Goal: Transaction & Acquisition: Register for event/course

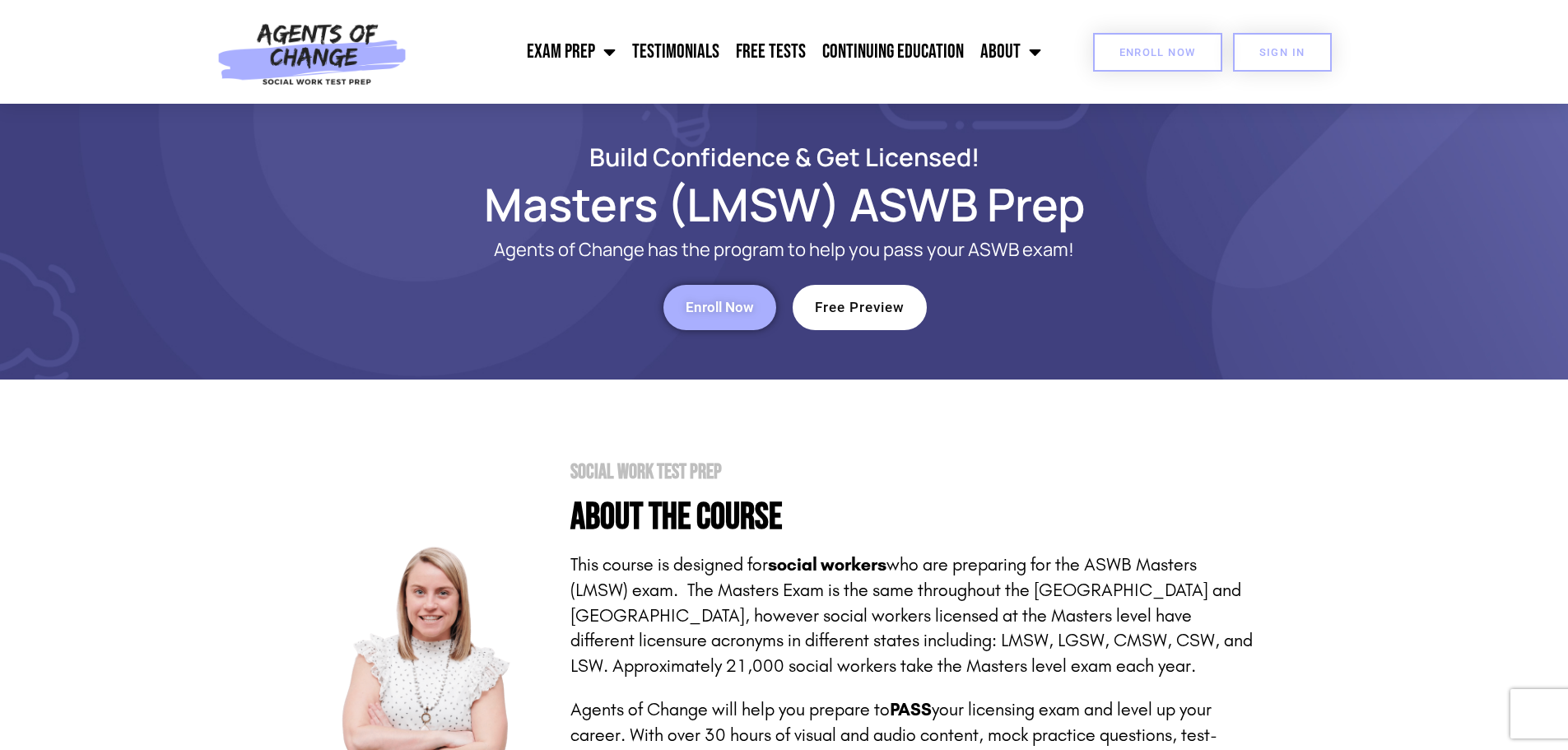
click at [1180, 47] on span "Enroll Now" at bounding box center [1158, 51] width 77 height 10
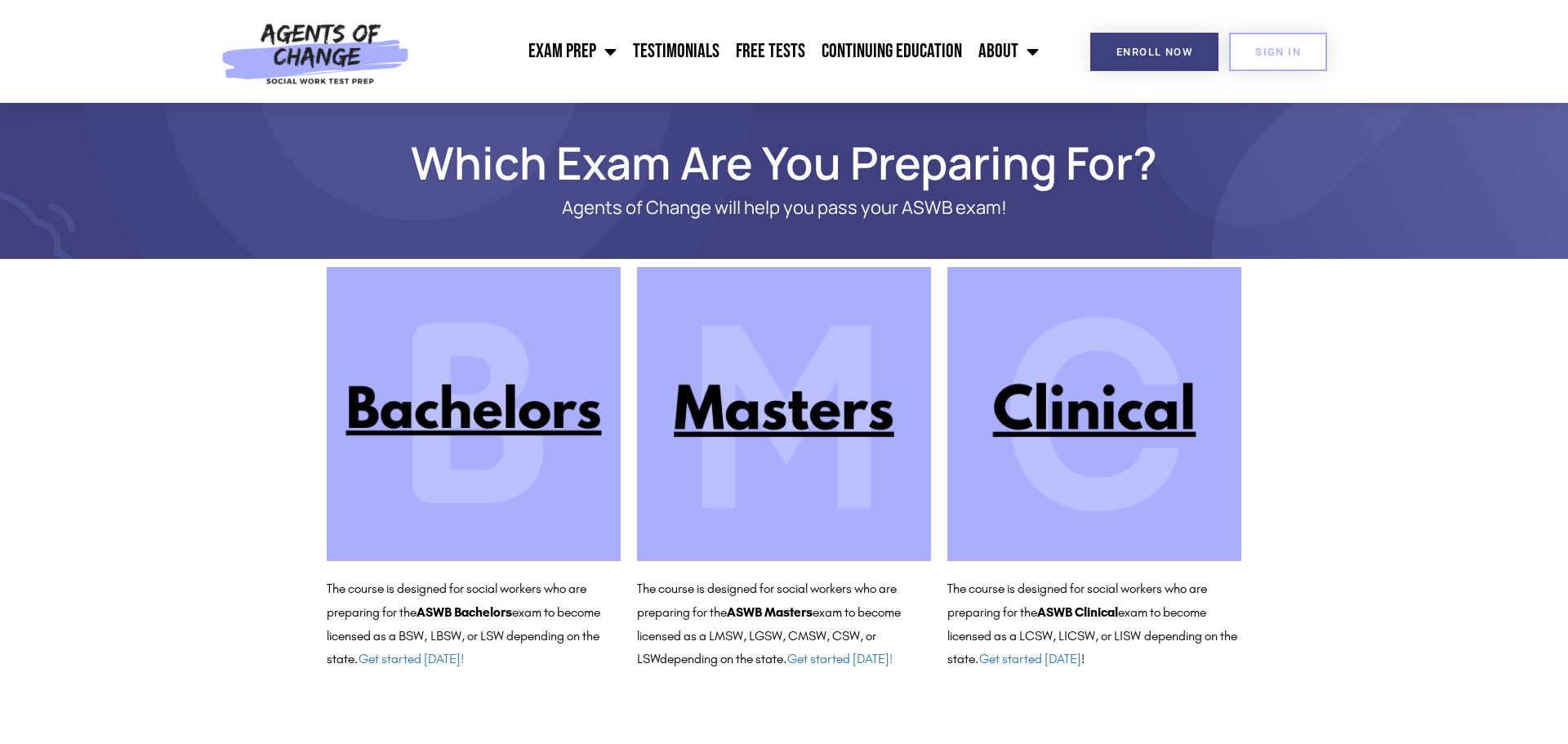
click at [767, 416] on img at bounding box center [784, 413] width 294 height 294
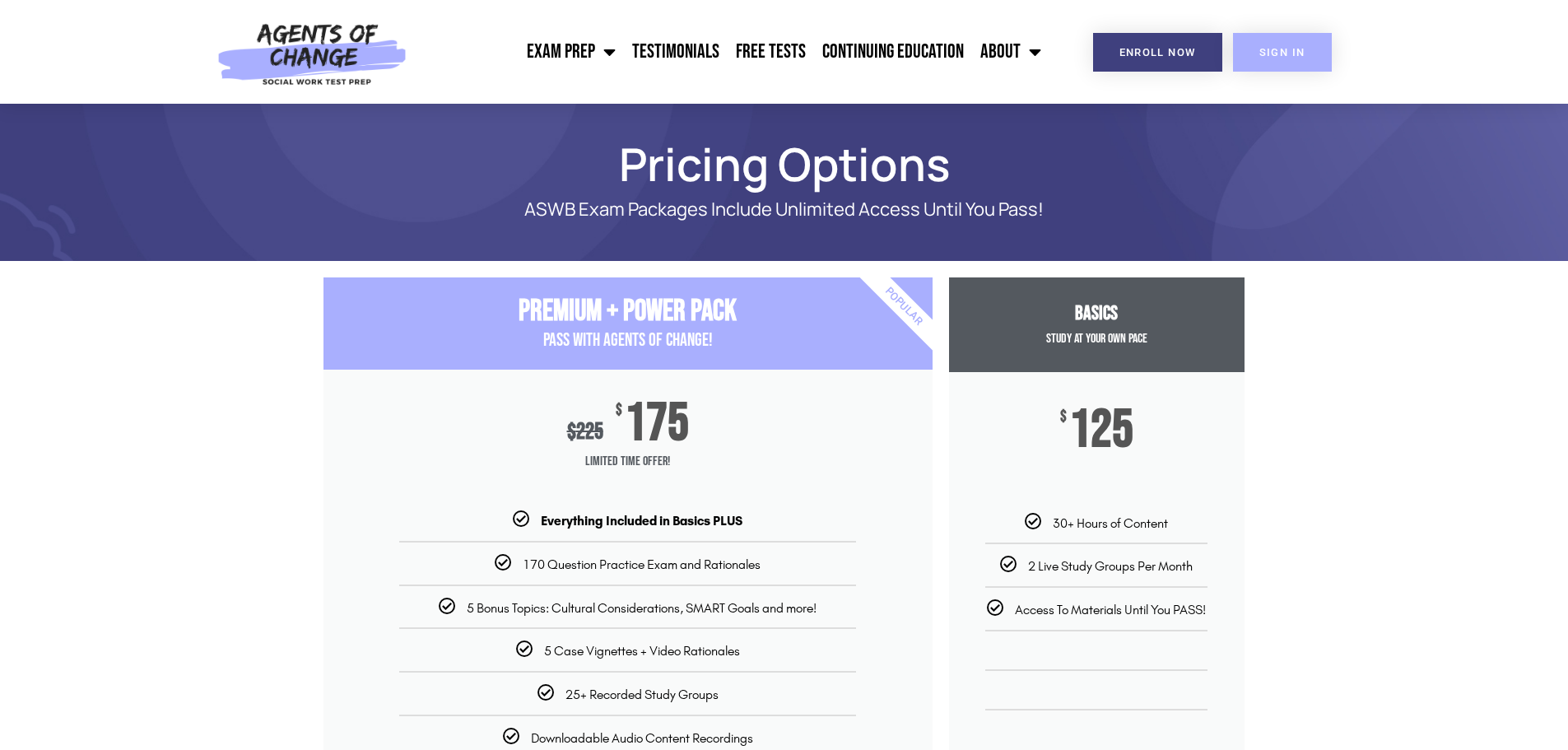
click at [1282, 51] on span "SIGN IN" at bounding box center [1282, 51] width 46 height 10
